Goal: Communication & Community: Share content

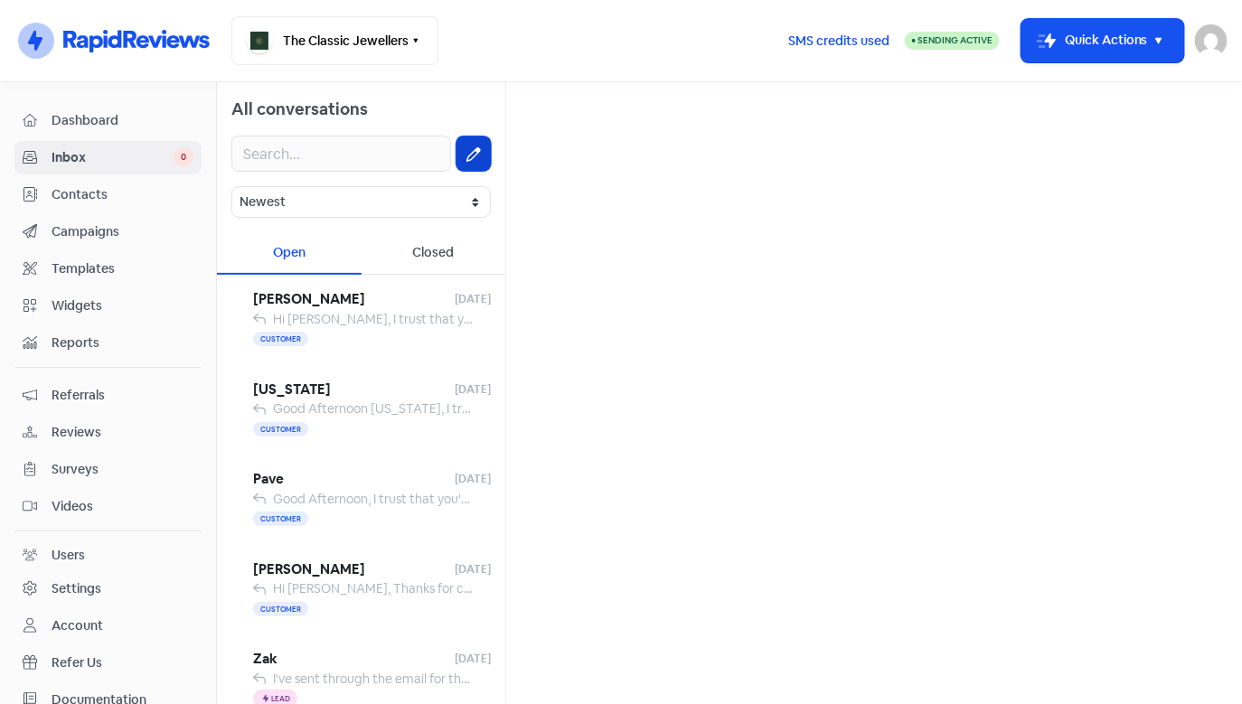
click at [466, 154] on icon at bounding box center [473, 154] width 14 height 14
click at [425, 244] on div "Closed" at bounding box center [434, 253] width 145 height 42
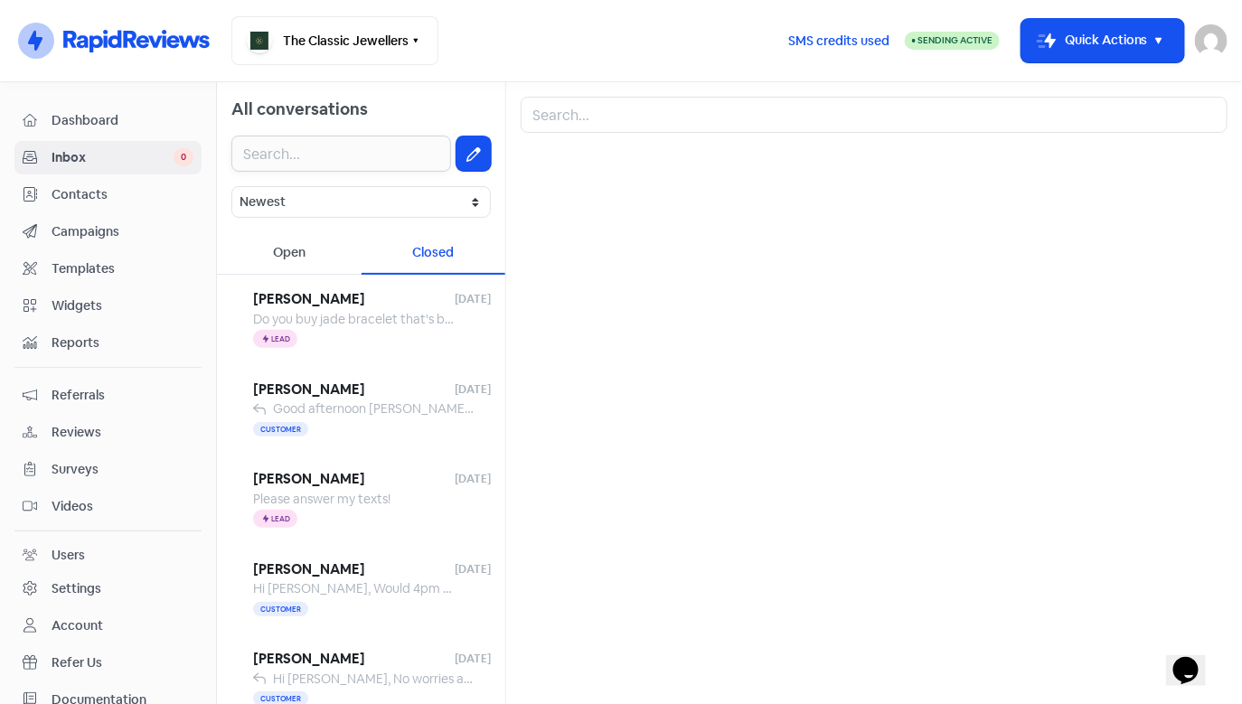
click at [372, 164] on input "text" at bounding box center [341, 154] width 220 height 36
click at [318, 249] on div "Open" at bounding box center [289, 253] width 145 height 42
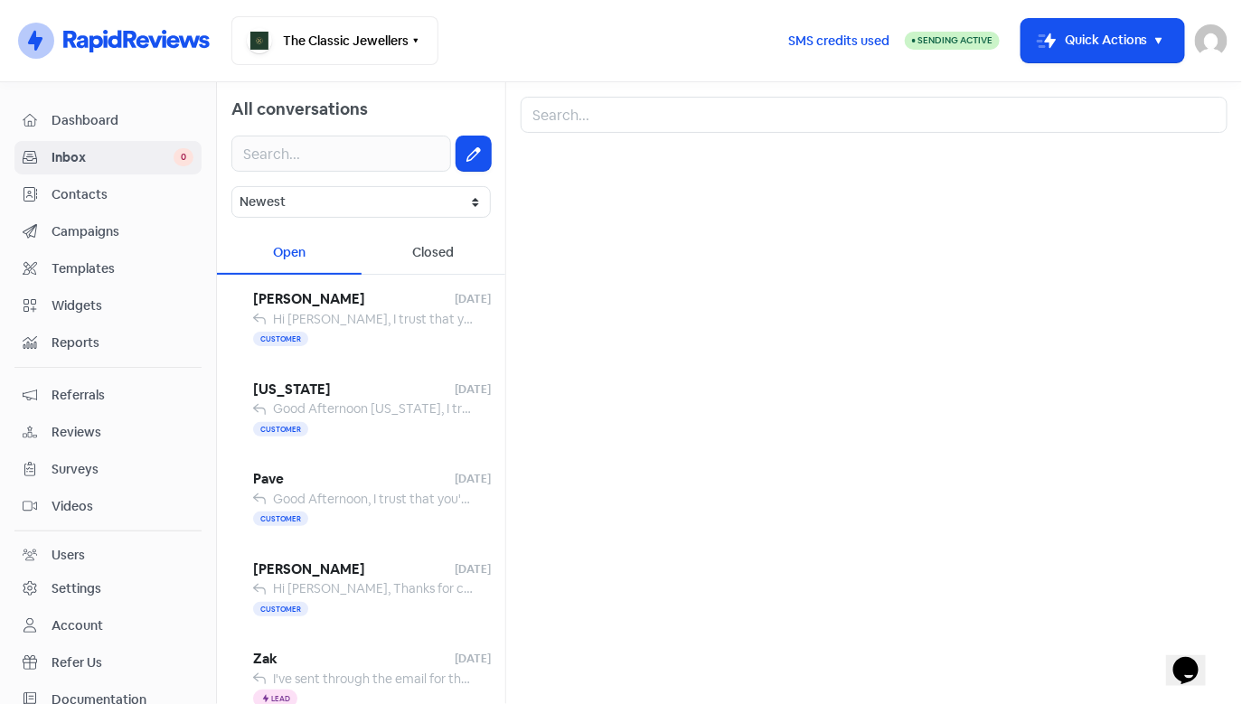
click at [95, 188] on span "Contacts" at bounding box center [123, 194] width 142 height 19
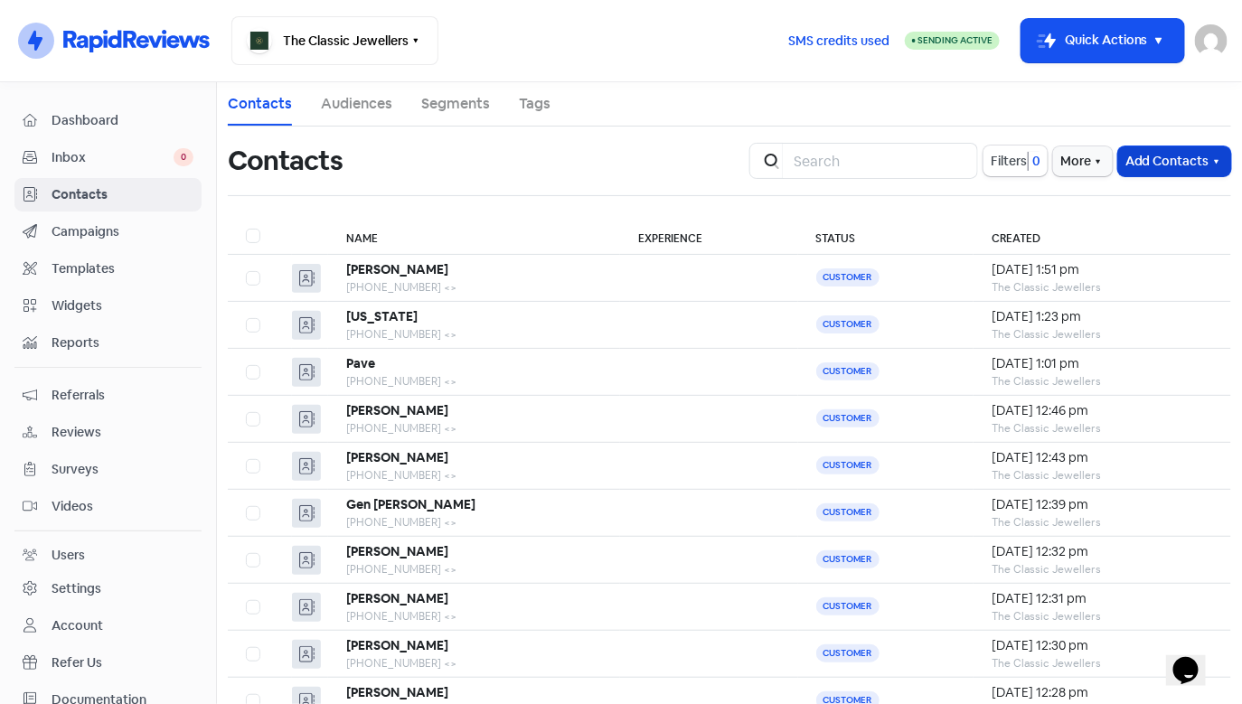
click at [1147, 165] on button "Add Contacts" at bounding box center [1174, 161] width 113 height 30
click at [1157, 207] on button "Add a contact" at bounding box center [1154, 201] width 154 height 36
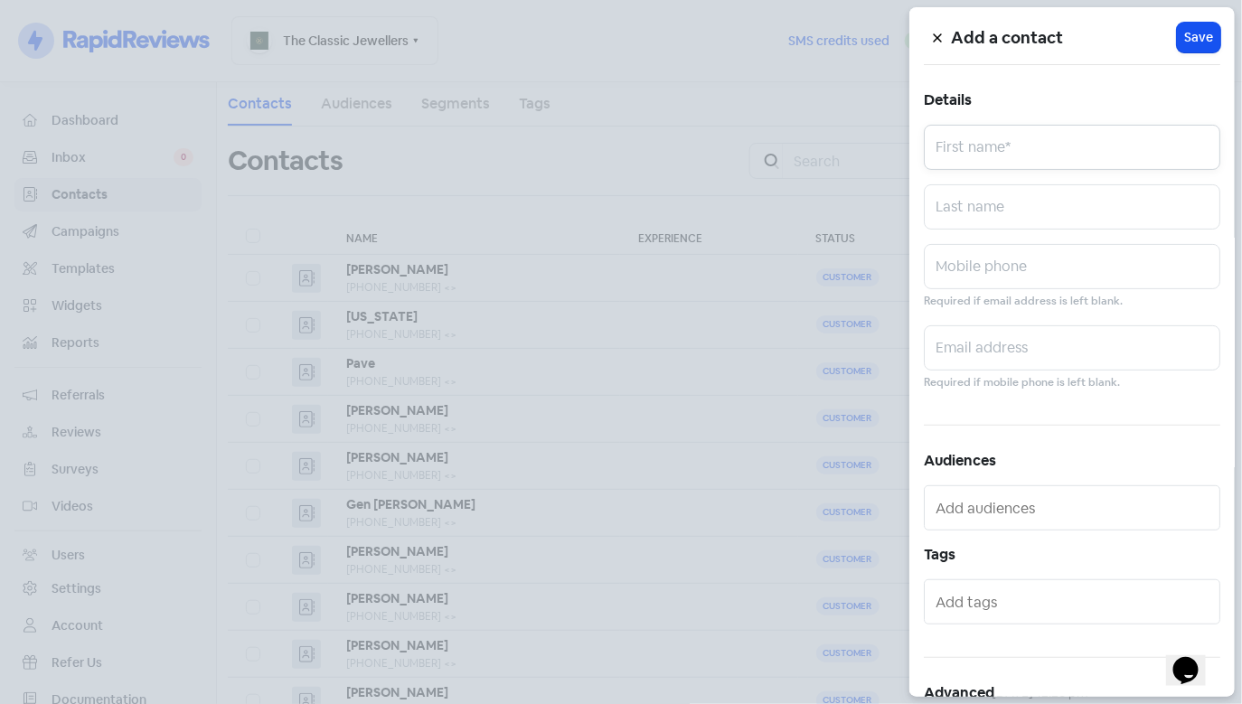
click at [1006, 148] on input "text" at bounding box center [1072, 147] width 296 height 45
click at [960, 287] on input "text" at bounding box center [1072, 266] width 296 height 45
paste input "0479 009 982"
type input "0479 009 982"
click at [990, 161] on input "text" at bounding box center [1072, 147] width 296 height 45
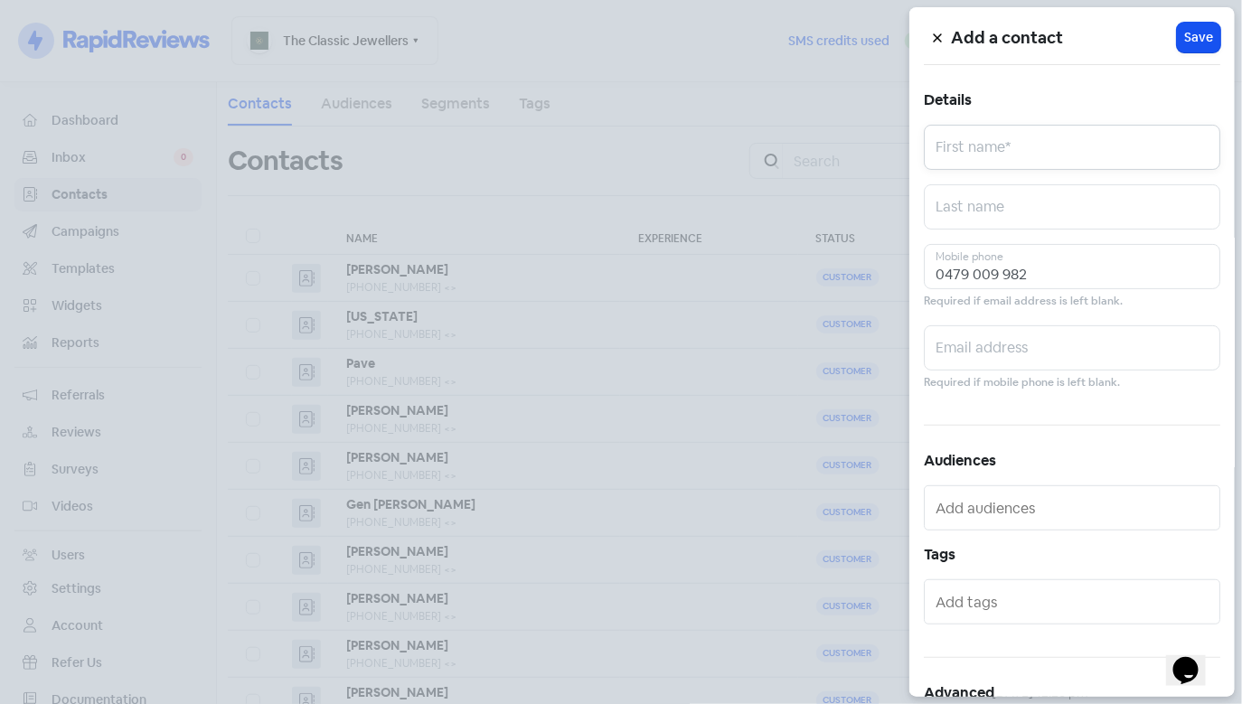
paste input "[PERSON_NAME]"
drag, startPoint x: 1040, startPoint y: 158, endPoint x: 993, endPoint y: 156, distance: 47.0
click at [993, 156] on input "[PERSON_NAME]" at bounding box center [1072, 147] width 296 height 45
type input "[PERSON_NAME]"
click at [979, 212] on input "text" at bounding box center [1072, 206] width 296 height 45
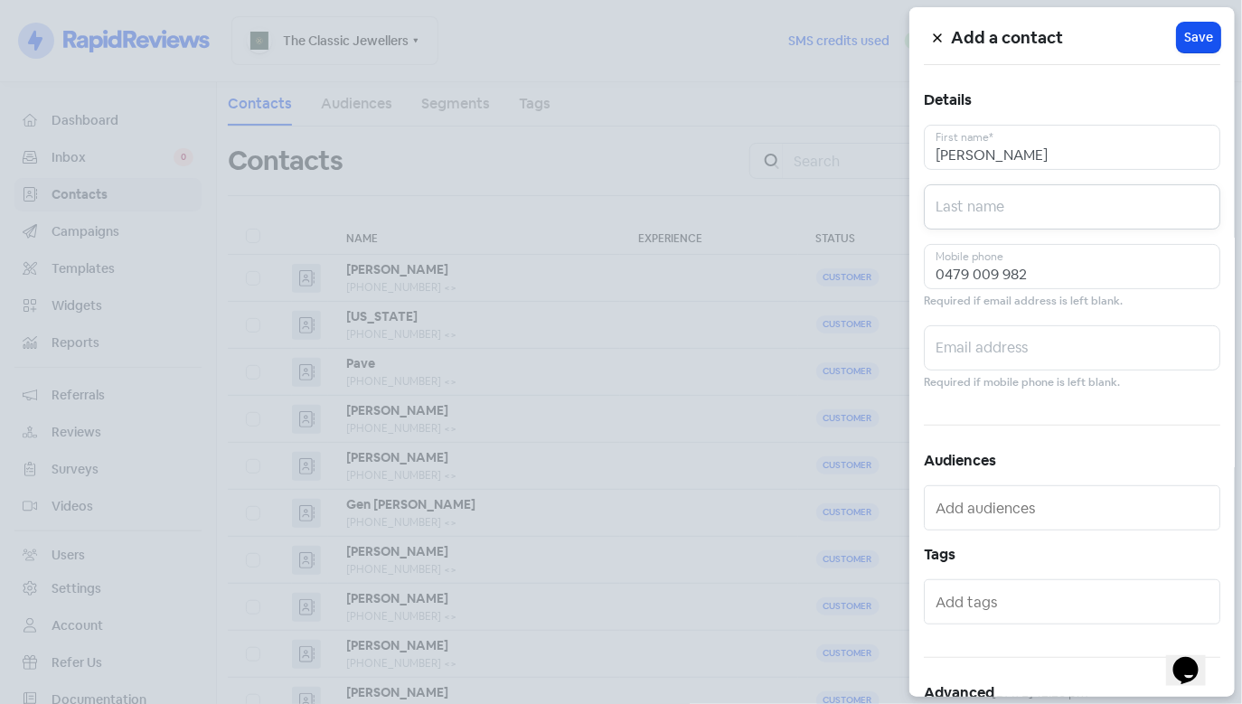
paste input "[PERSON_NAME]"
type input "[PERSON_NAME]"
click at [1194, 38] on span "Save" at bounding box center [1198, 37] width 29 height 19
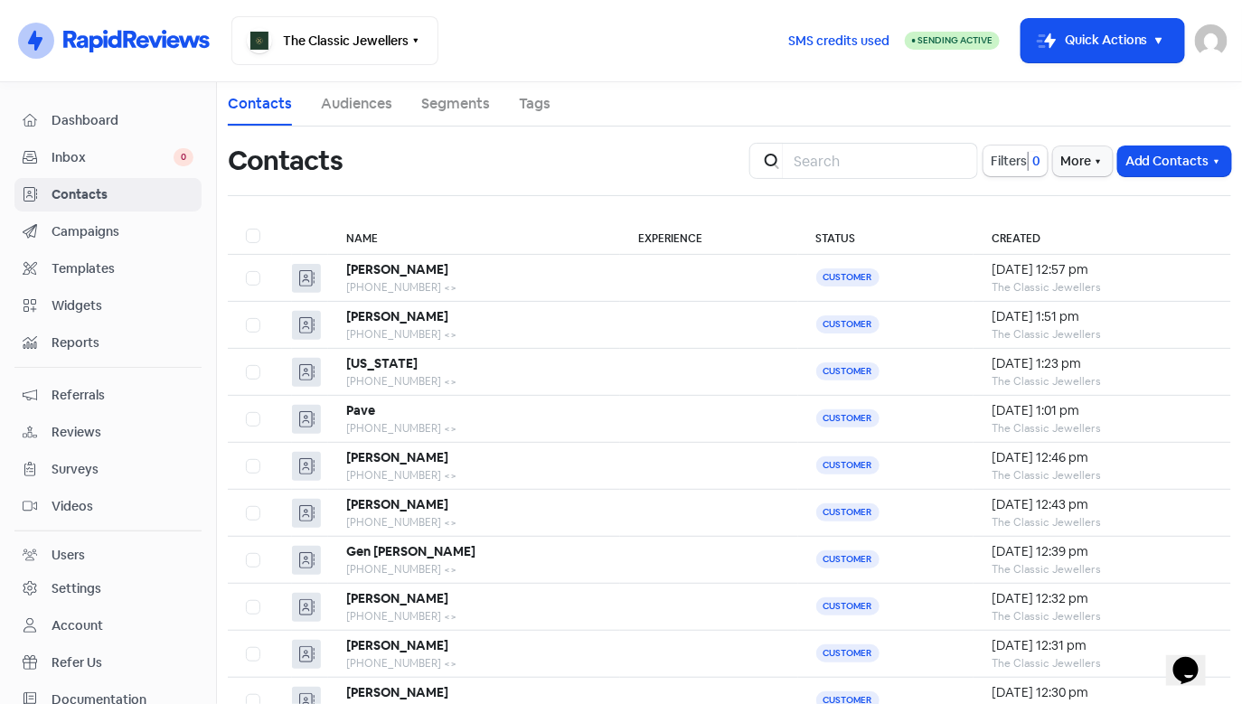
click at [82, 153] on span "Inbox" at bounding box center [113, 157] width 122 height 19
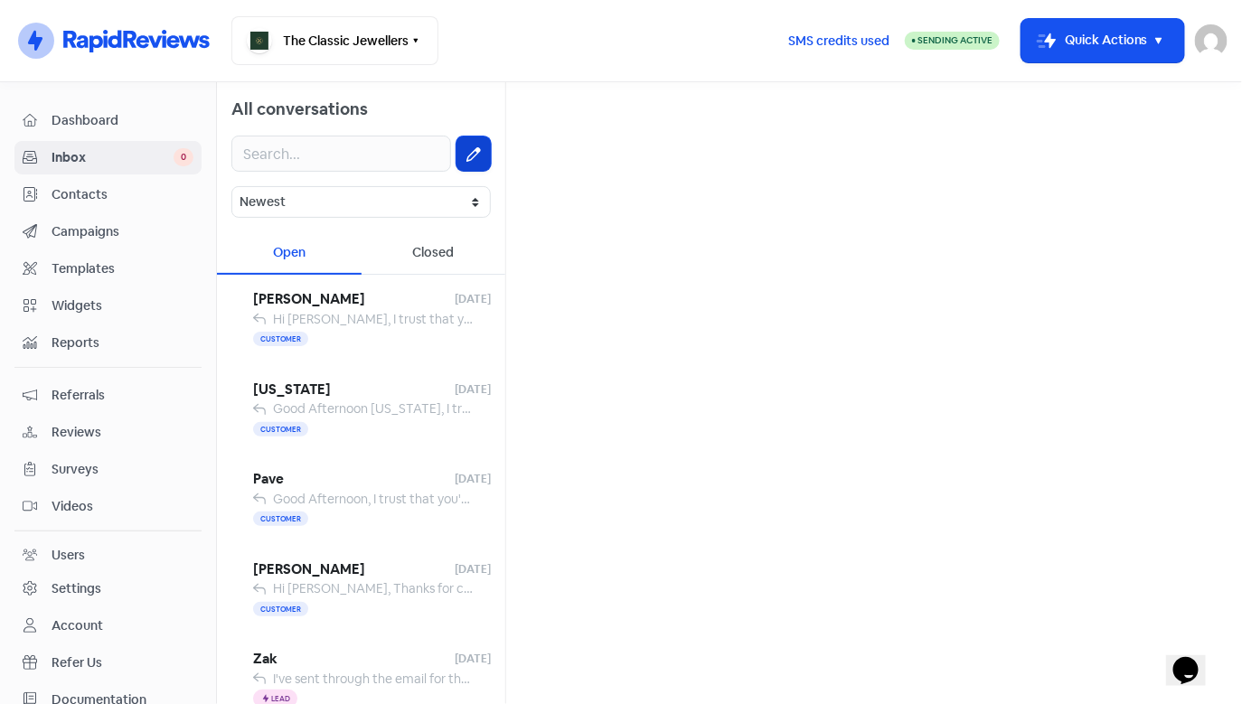
click at [473, 162] on button at bounding box center [473, 153] width 34 height 34
click at [616, 93] on div at bounding box center [874, 393] width 736 height 622
click at [590, 109] on input "text" at bounding box center [874, 115] width 707 height 36
paste input "[PERSON_NAME]"
type input "[PERSON_NAME]"
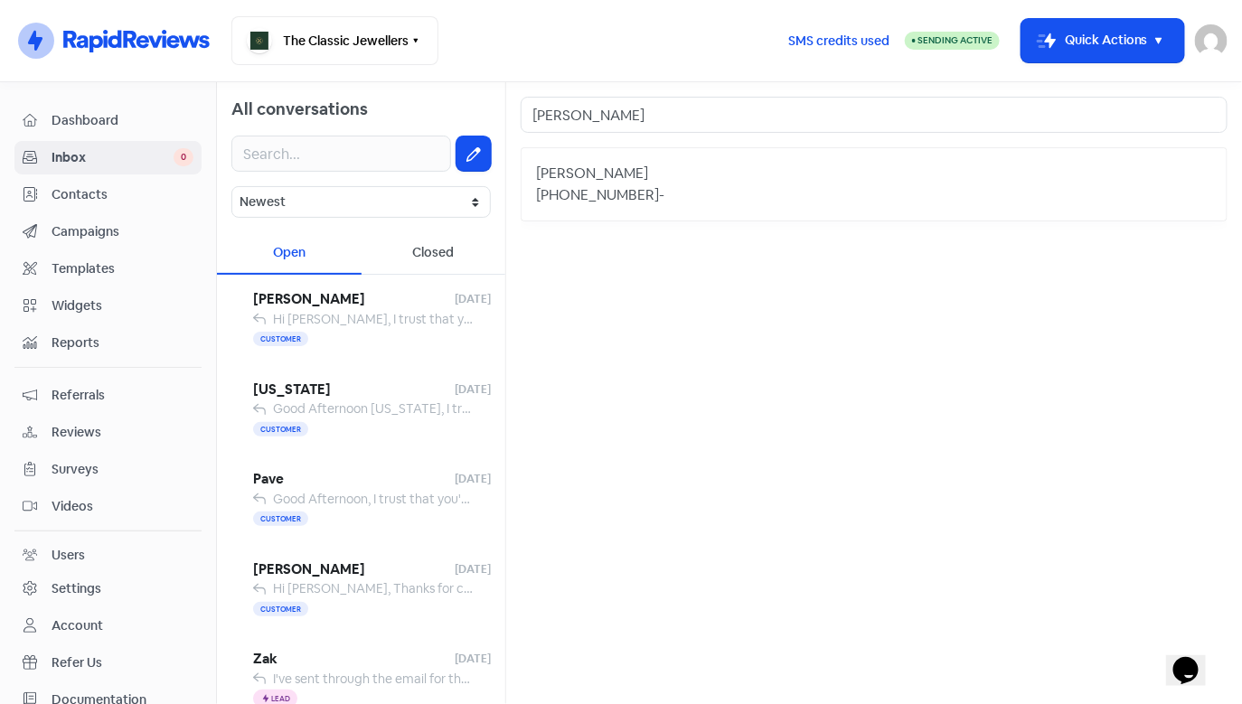
click at [619, 167] on div "[PERSON_NAME]" at bounding box center [874, 174] width 676 height 22
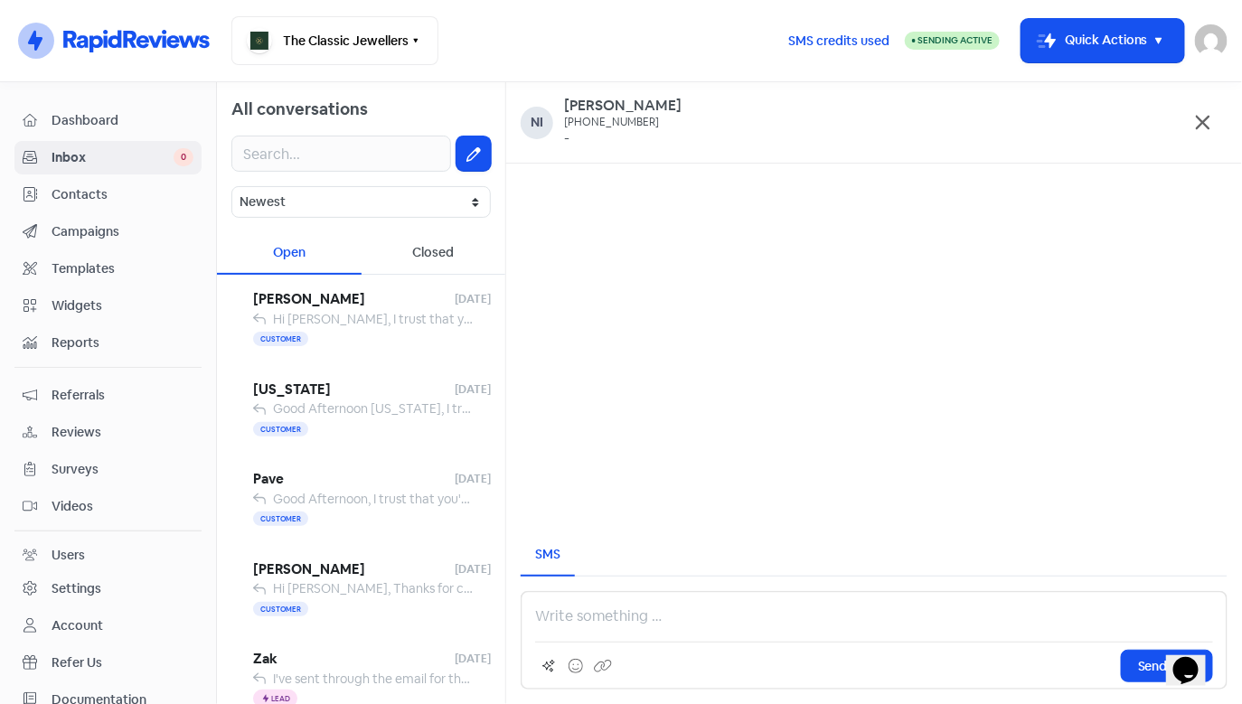
click at [552, 602] on div "Send SMS" at bounding box center [874, 640] width 707 height 99
click at [541, 616] on p at bounding box center [874, 617] width 678 height 22
paste div
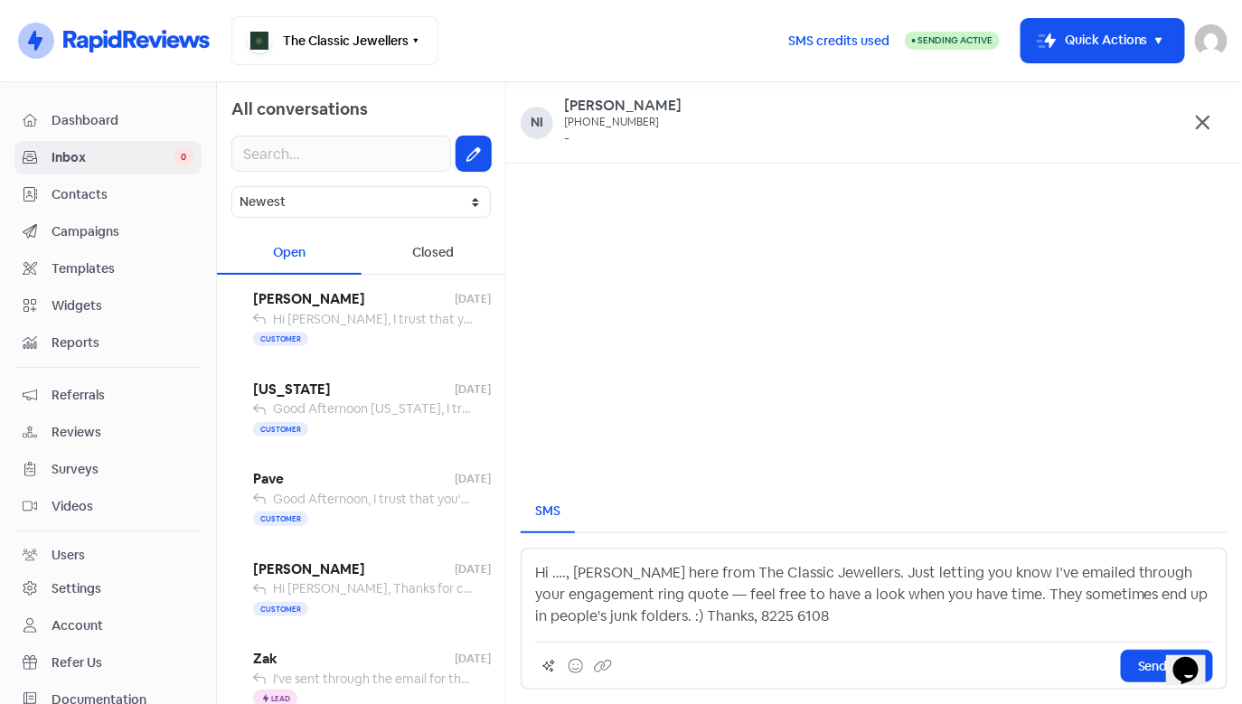
click at [562, 579] on p "Hi …., [PERSON_NAME] here from The Classic Jewellers. Just letting you know I’v…" at bounding box center [874, 594] width 678 height 65
click at [710, 595] on p "Hi [PERSON_NAME], [PERSON_NAME] here from The Classic Jewellers. Just letting y…" at bounding box center [874, 594] width 678 height 65
click at [1001, 597] on p "Hi [PERSON_NAME], [PERSON_NAME] here from The Classic Jewellers. Just letting y…" at bounding box center [874, 594] width 678 height 65
click at [1027, 600] on p "Hi [PERSON_NAME], [PERSON_NAME] here from The Classic Jewellers. Just letting y…" at bounding box center [874, 594] width 678 height 65
click at [683, 615] on p "Hi [PERSON_NAME], [PERSON_NAME] here from The Classic Jewellers. Just letting y…" at bounding box center [874, 594] width 678 height 65
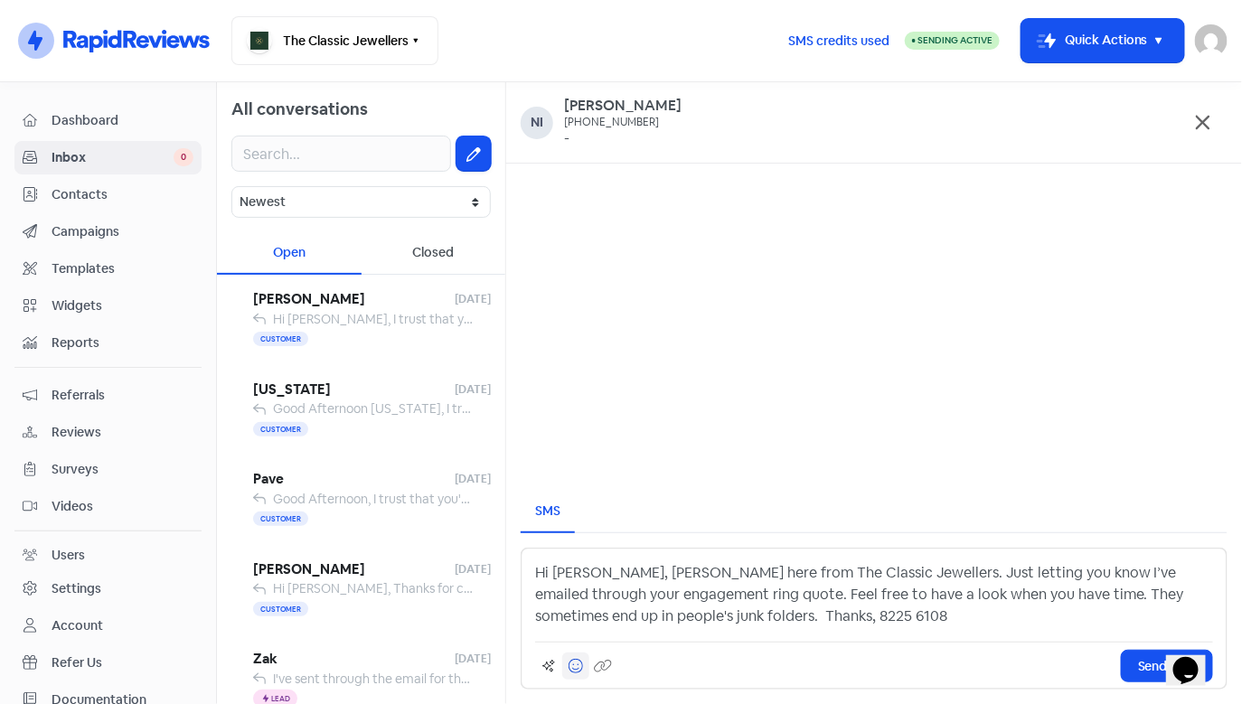
click at [570, 671] on icon at bounding box center [576, 666] width 14 height 14
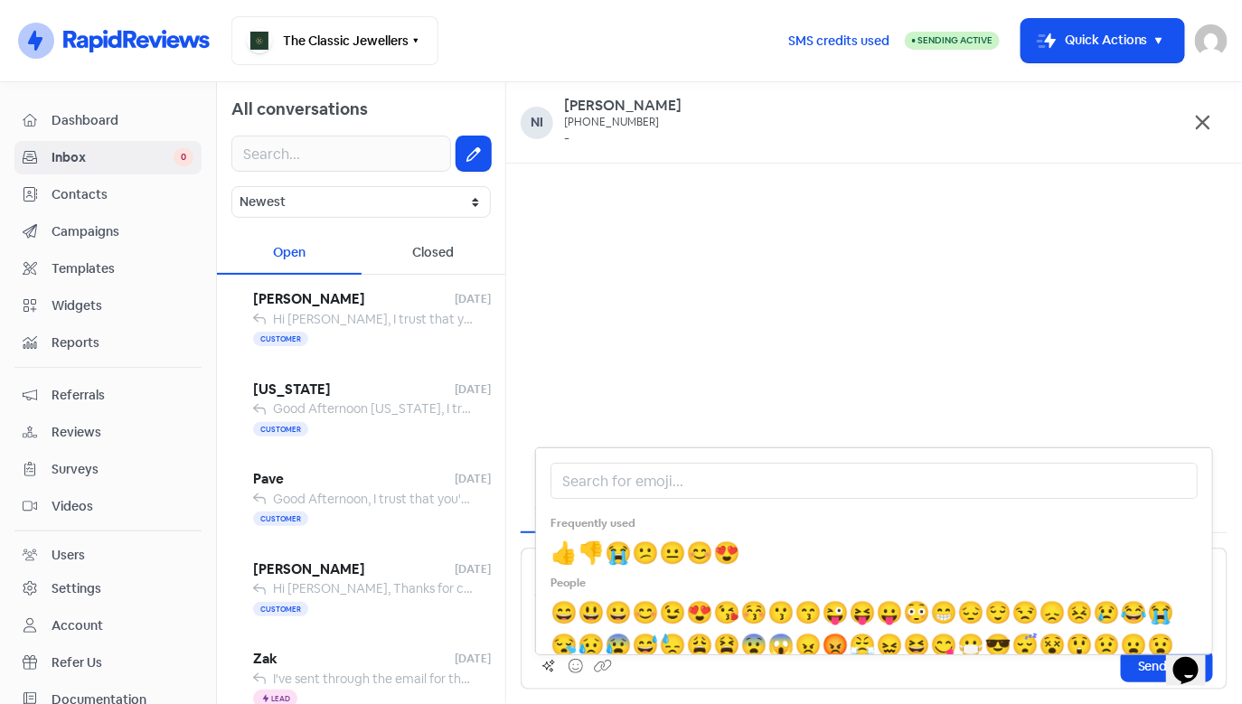
click at [632, 609] on span "😊" at bounding box center [645, 612] width 27 height 28
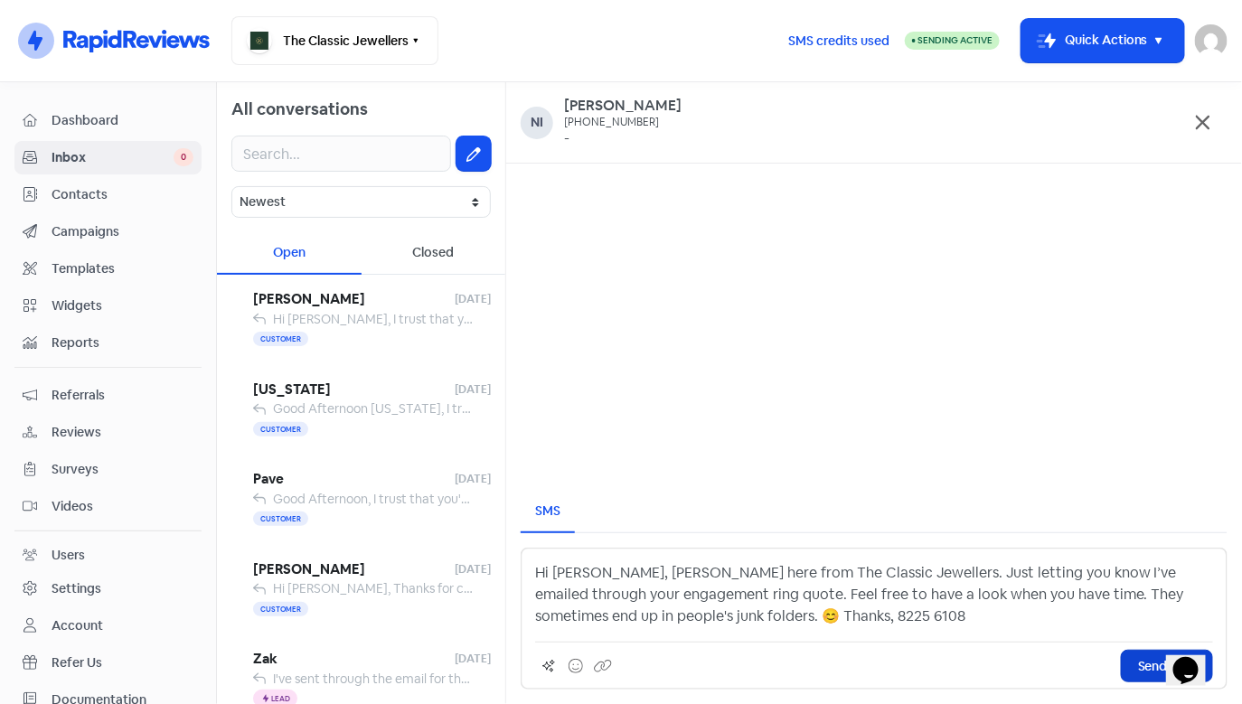
click at [1146, 662] on span "Send SMS" at bounding box center [1167, 666] width 58 height 19
